Goal: Check status: Check status

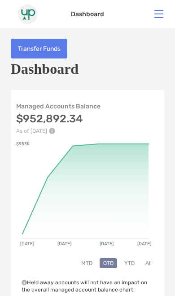
click at [85, 266] on button "MTD" at bounding box center [87, 263] width 18 height 10
click at [133, 264] on button "YTD" at bounding box center [130, 263] width 18 height 10
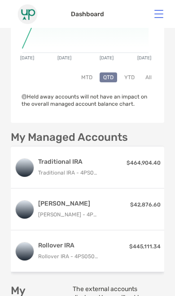
scroll to position [185, 0]
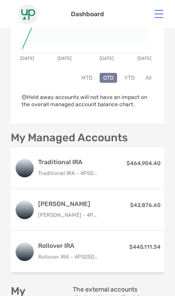
click at [109, 147] on div "Traditional IRA Traditional IRA - 4PS05028 $464,904.40" at bounding box center [88, 168] width 154 height 42
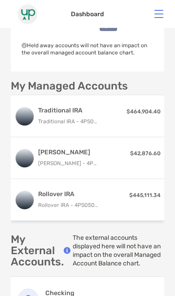
scroll to position [235, 0]
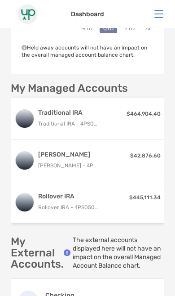
click at [92, 202] on p "Rollover IRA - 4PS05030" at bounding box center [68, 207] width 61 height 11
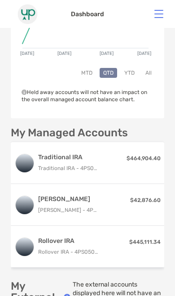
scroll to position [190, 0]
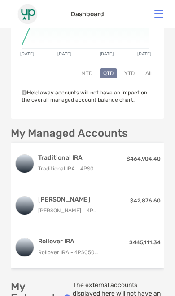
click at [109, 184] on div "Roth IRA Roth IRA - 4PS05029 $42,876.60" at bounding box center [88, 205] width 154 height 42
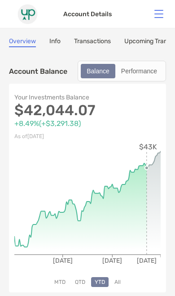
scroll to position [32, 0]
click at [162, 108] on div "Your Investments Balance $42,044.07 +8.49% ( +$3,291.38 ) As of Sep 25, '25 MTD…" at bounding box center [87, 188] width 157 height 209
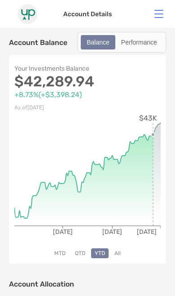
scroll to position [63, 0]
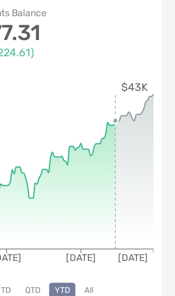
click at [107, 94] on div "Your Investments Balance $41,977.31 +8.32% ( +$3,224.61 ) As of Sep 16, '25 MTD…" at bounding box center [87, 157] width 157 height 209
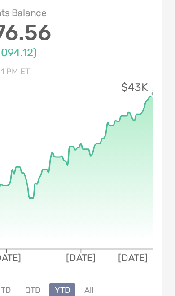
click at [102, 121] on icon at bounding box center [87, 172] width 147 height 103
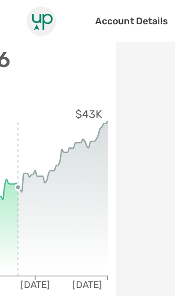
scroll to position [103, 89]
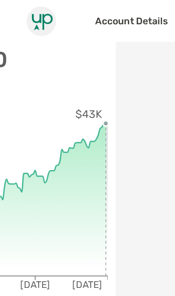
click at [71, 81] on circle at bounding box center [71, 83] width 4 height 4
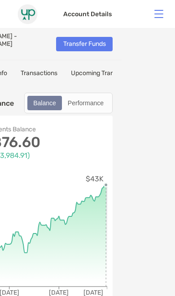
scroll to position [0, 59]
